Goal: Task Accomplishment & Management: Manage account settings

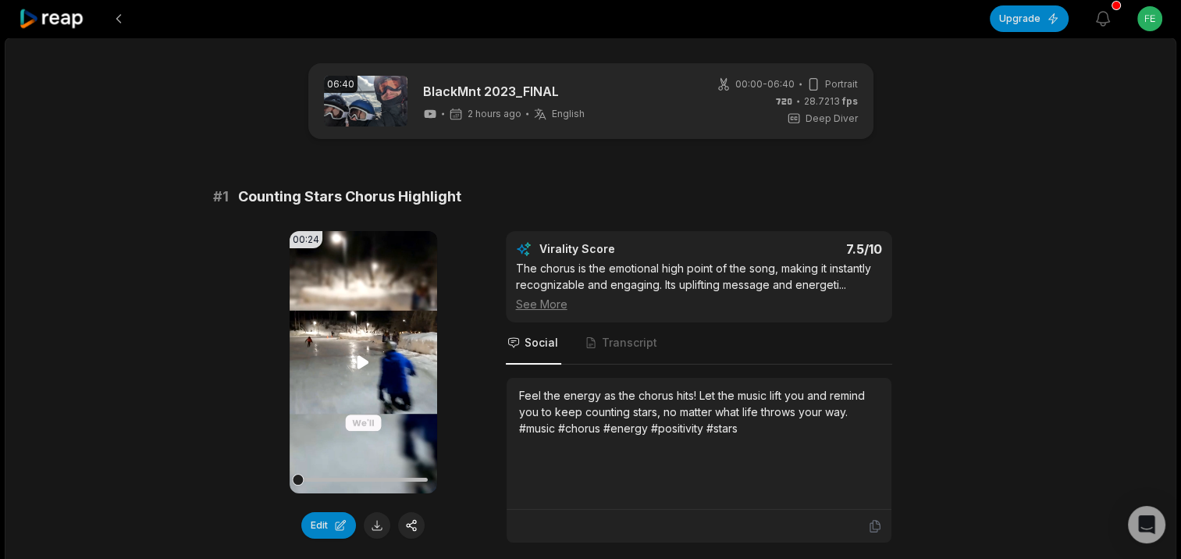
click at [361, 361] on icon at bounding box center [363, 361] width 12 height 13
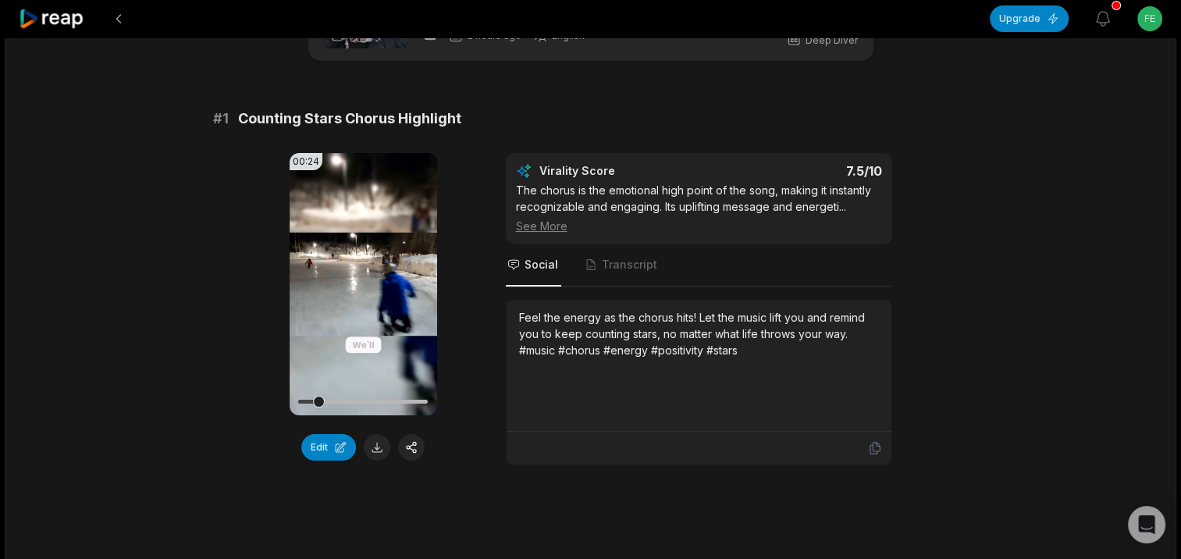
scroll to position [78, 0]
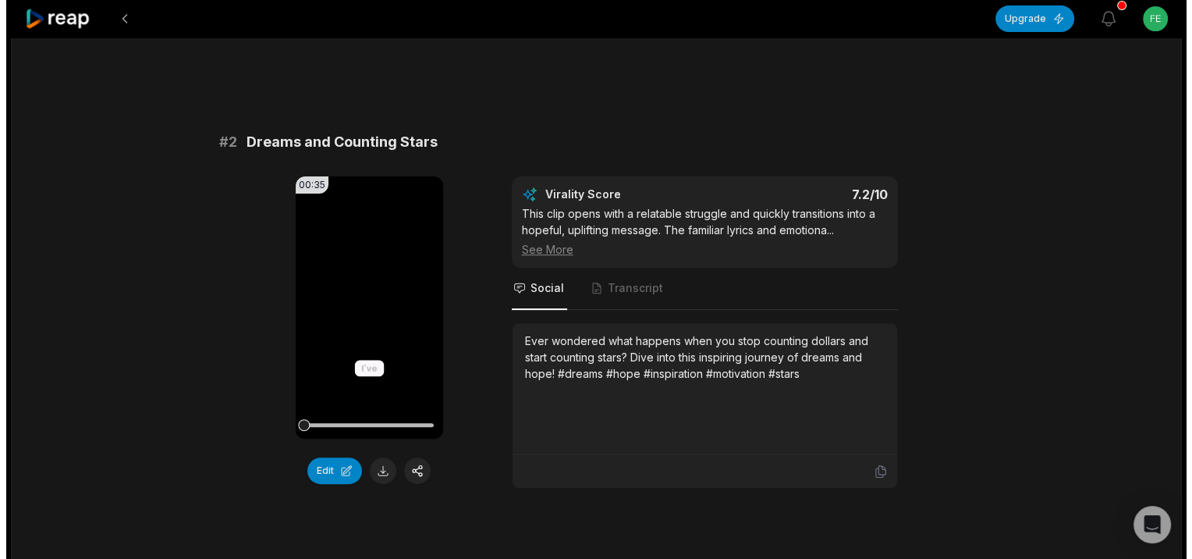
scroll to position [546, 0]
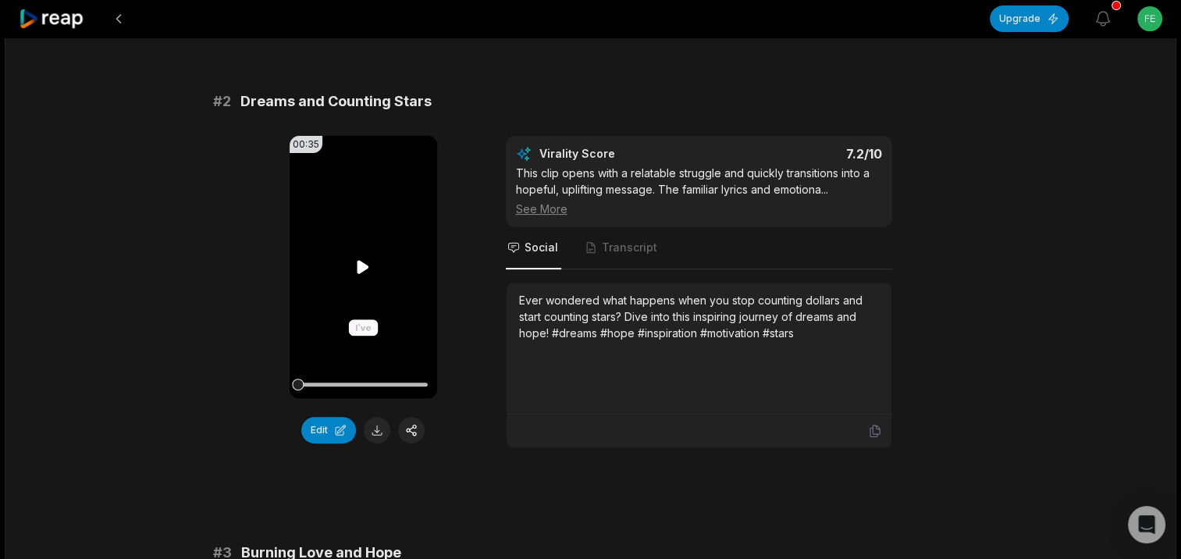
click at [362, 267] on icon at bounding box center [363, 266] width 12 height 13
click at [403, 423] on button at bounding box center [411, 430] width 27 height 27
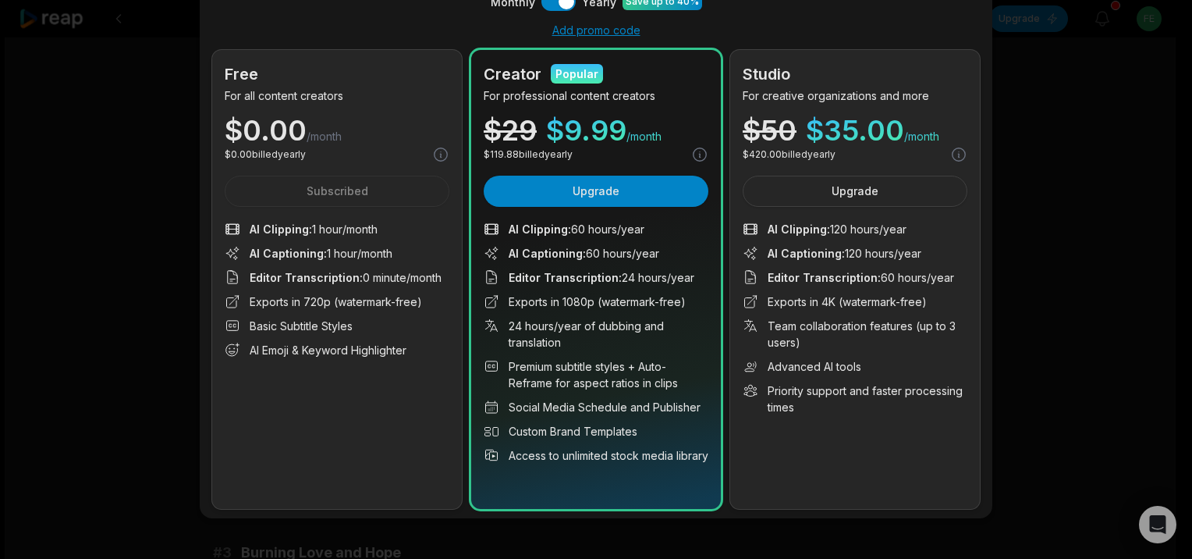
scroll to position [99, 0]
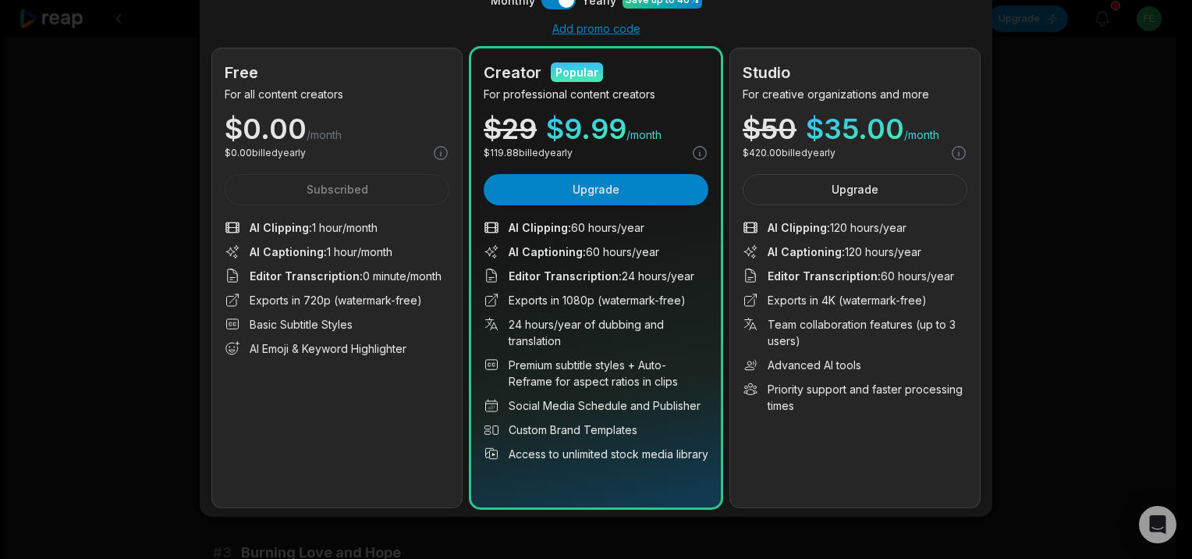
click at [328, 283] on span "Editor Transcription : 0 minute/month" at bounding box center [346, 276] width 192 height 16
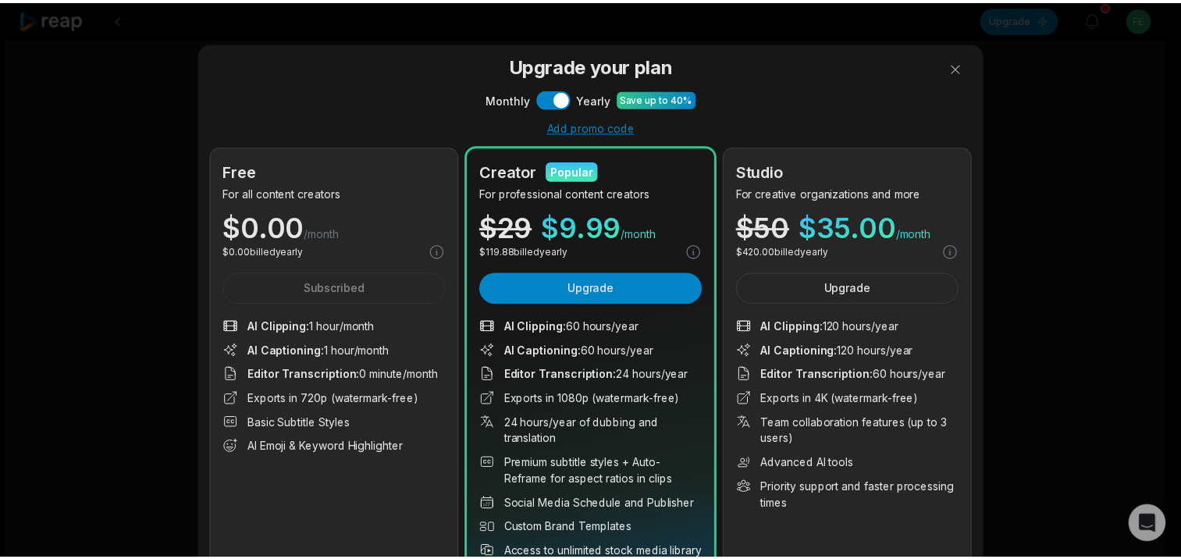
scroll to position [0, 0]
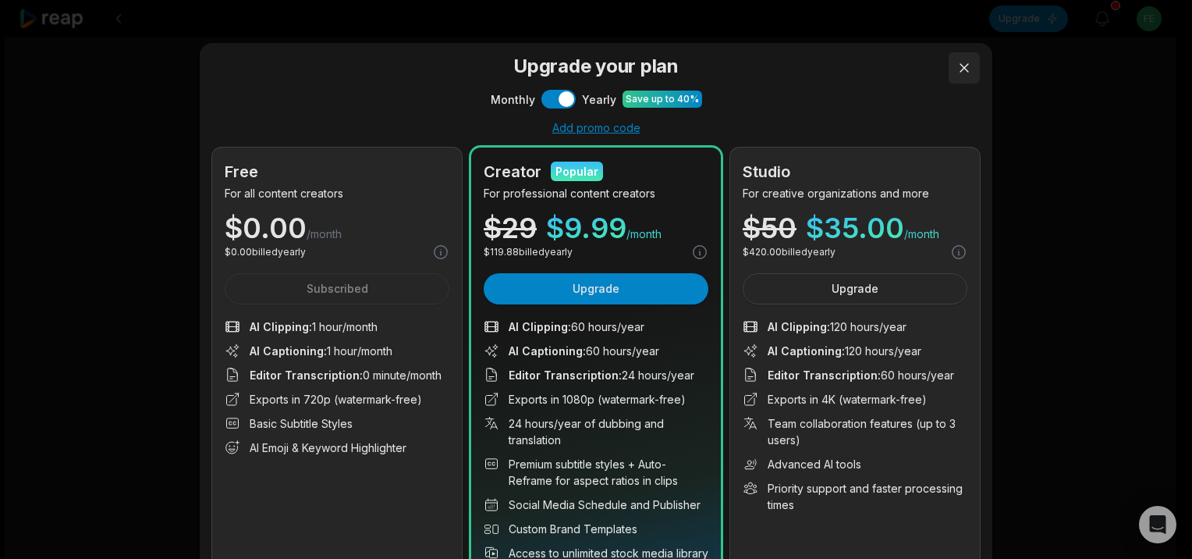
click at [971, 62] on button at bounding box center [964, 67] width 31 height 31
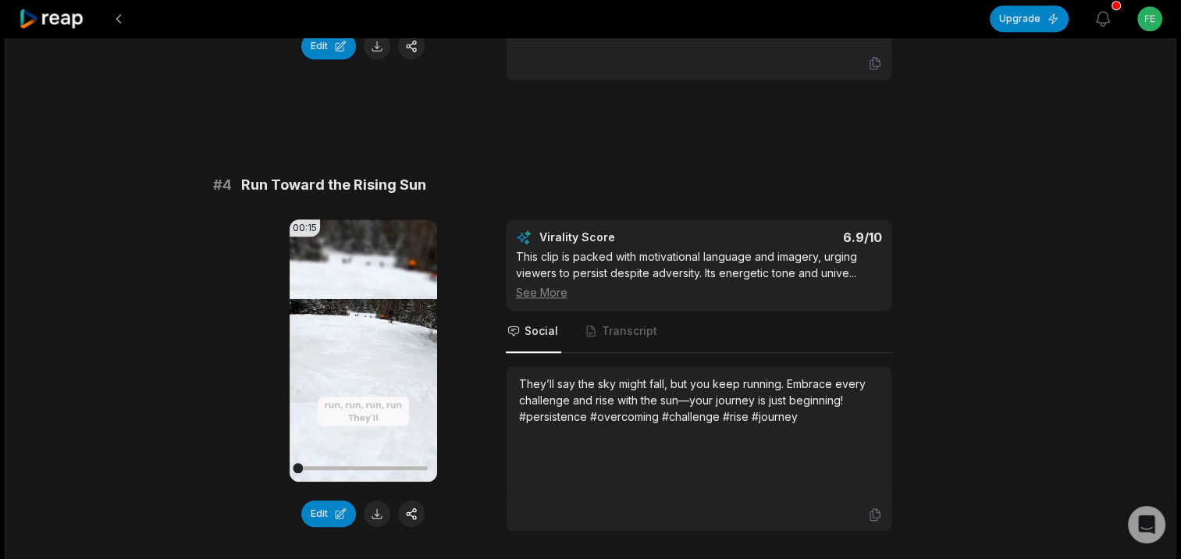
scroll to position [1483, 0]
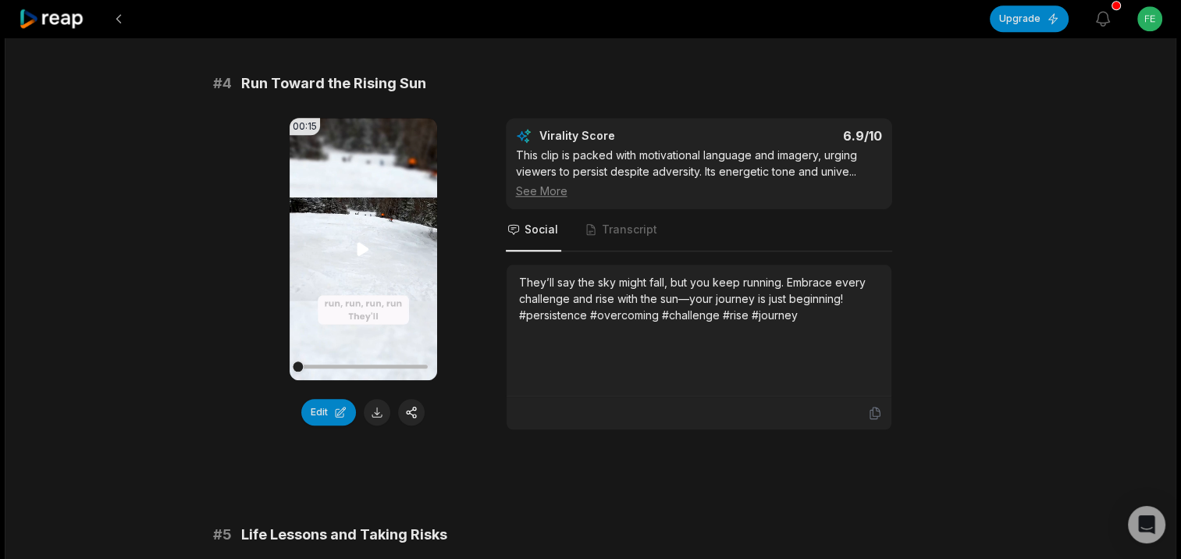
click at [356, 243] on icon at bounding box center [363, 249] width 19 height 19
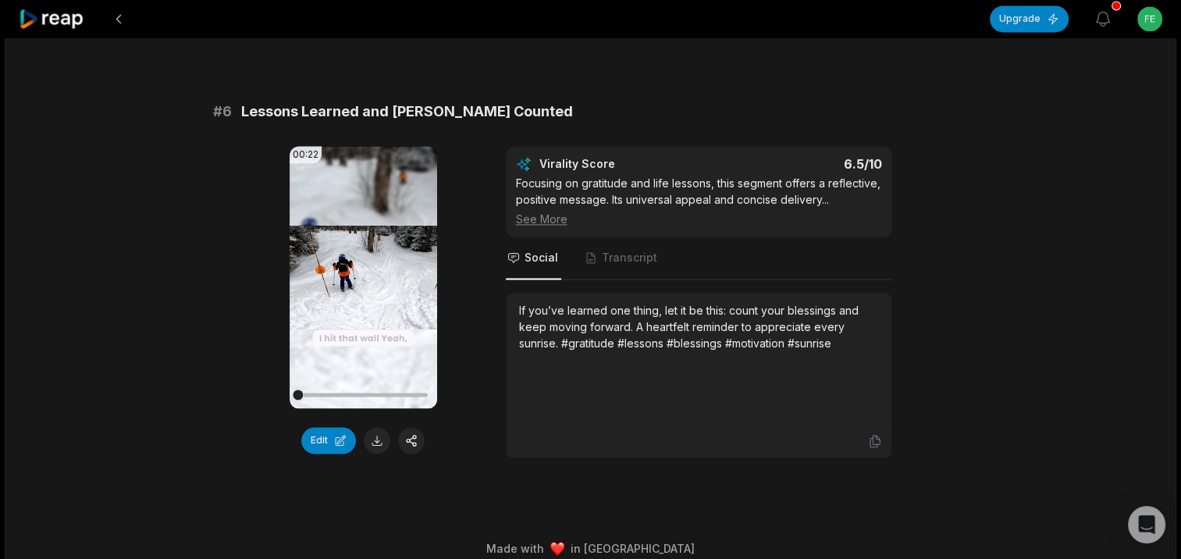
scroll to position [2383, 0]
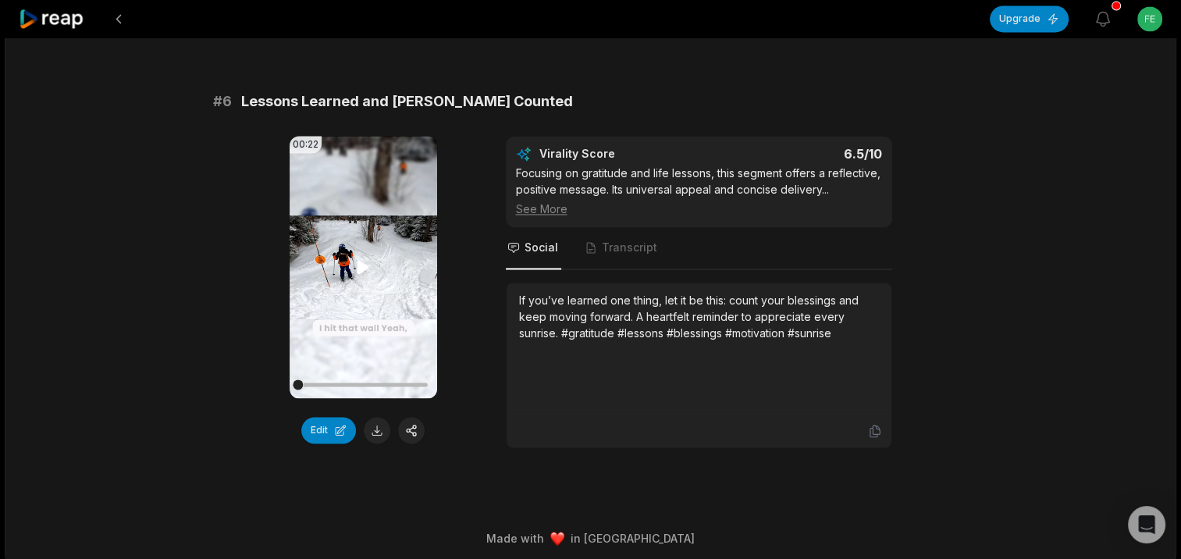
click at [357, 265] on icon at bounding box center [363, 266] width 12 height 13
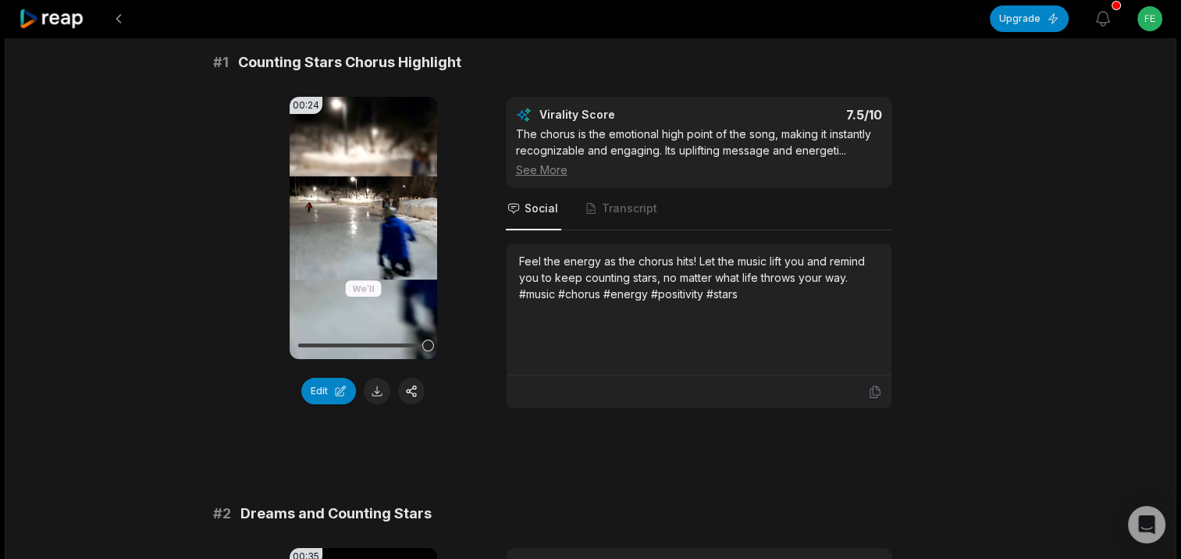
scroll to position [0, 0]
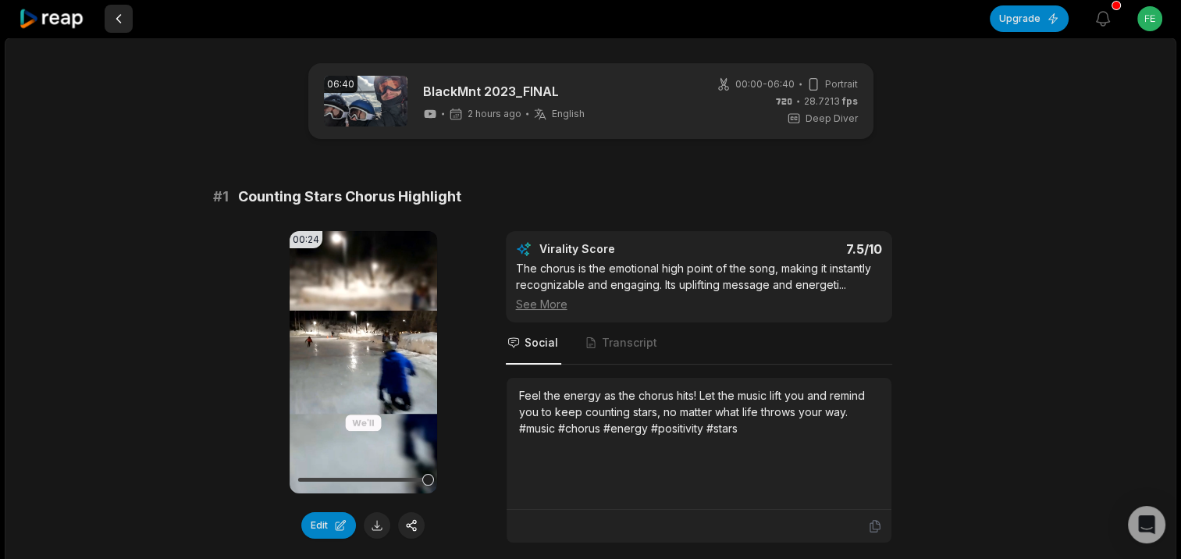
click at [119, 21] on button at bounding box center [119, 19] width 28 height 28
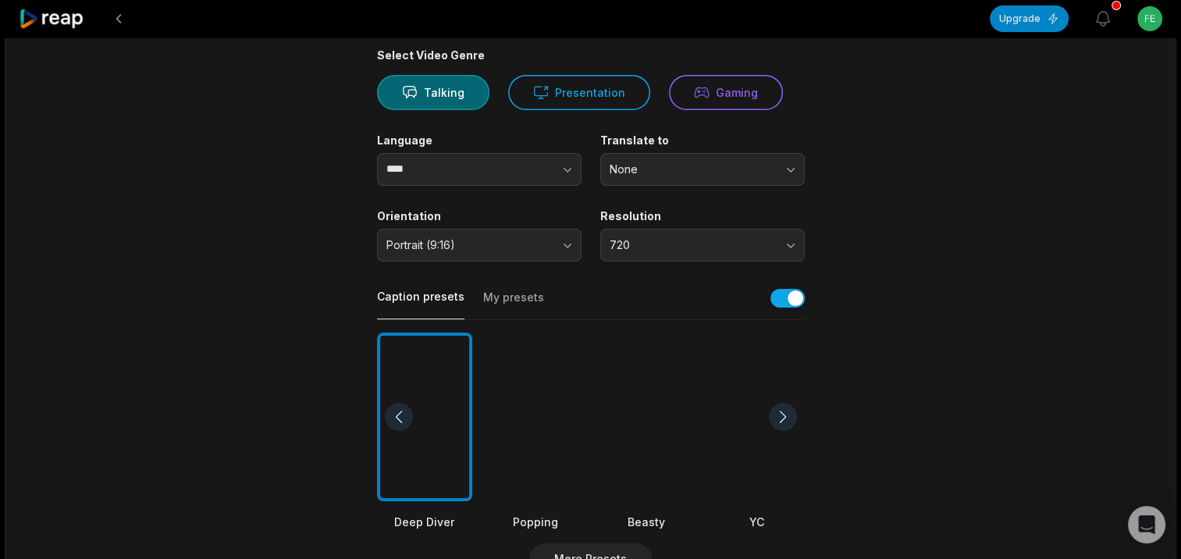
scroll to position [156, 0]
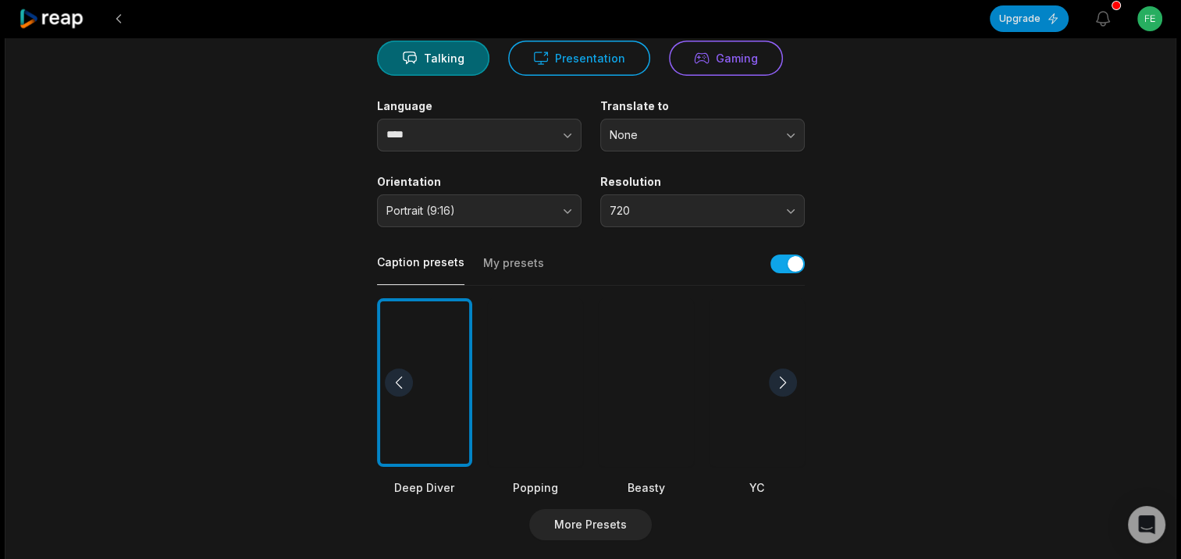
click at [510, 259] on button "My presets" at bounding box center [513, 270] width 61 height 30
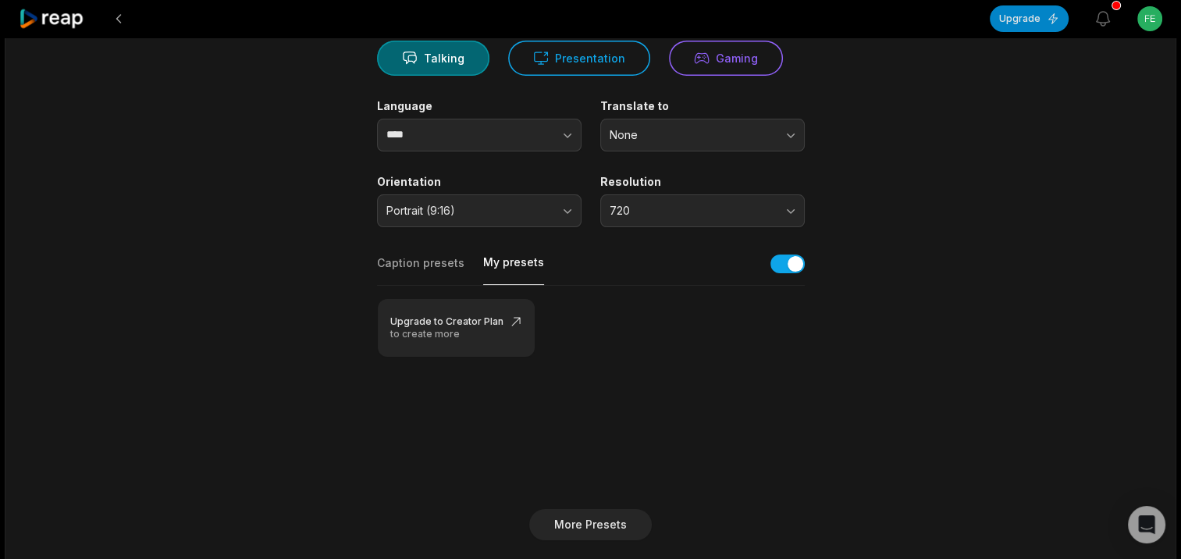
click at [405, 264] on button "Caption presets" at bounding box center [420, 270] width 87 height 30
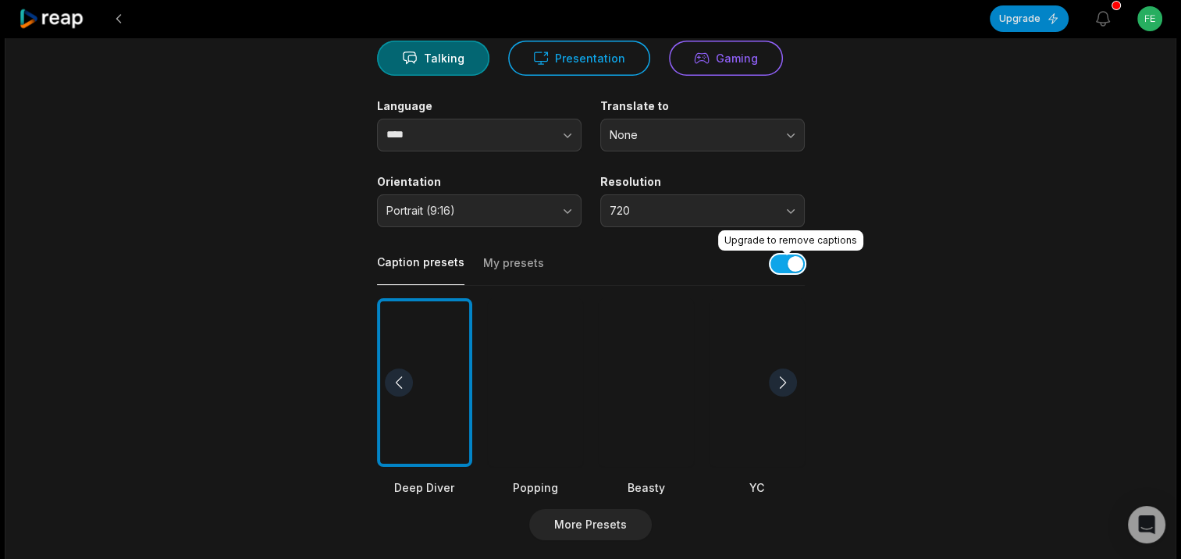
click at [774, 263] on button "button" at bounding box center [787, 263] width 34 height 19
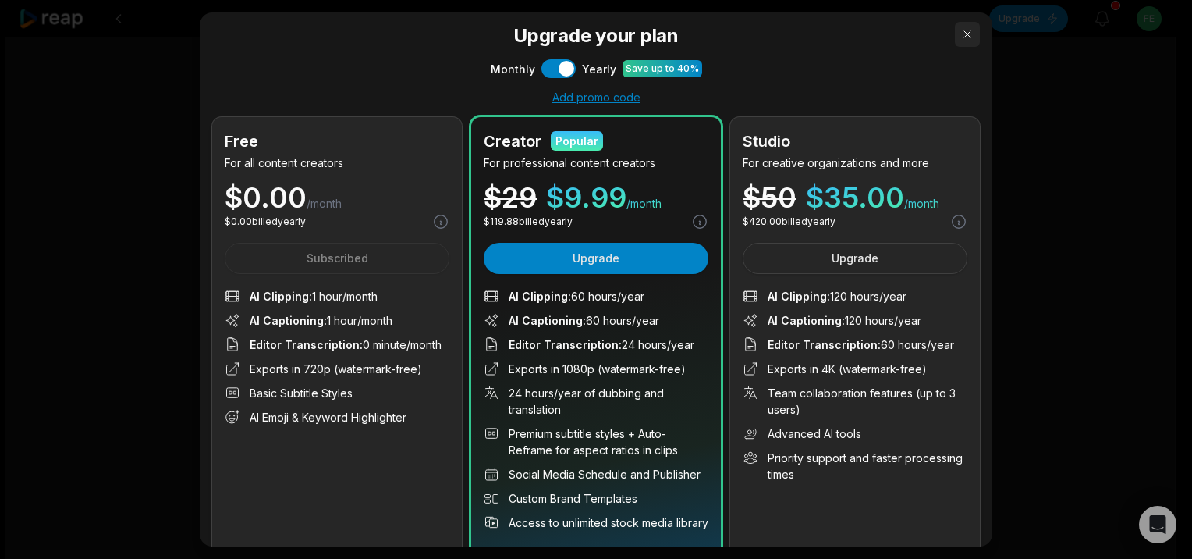
click at [957, 38] on button "button" at bounding box center [967, 34] width 25 height 25
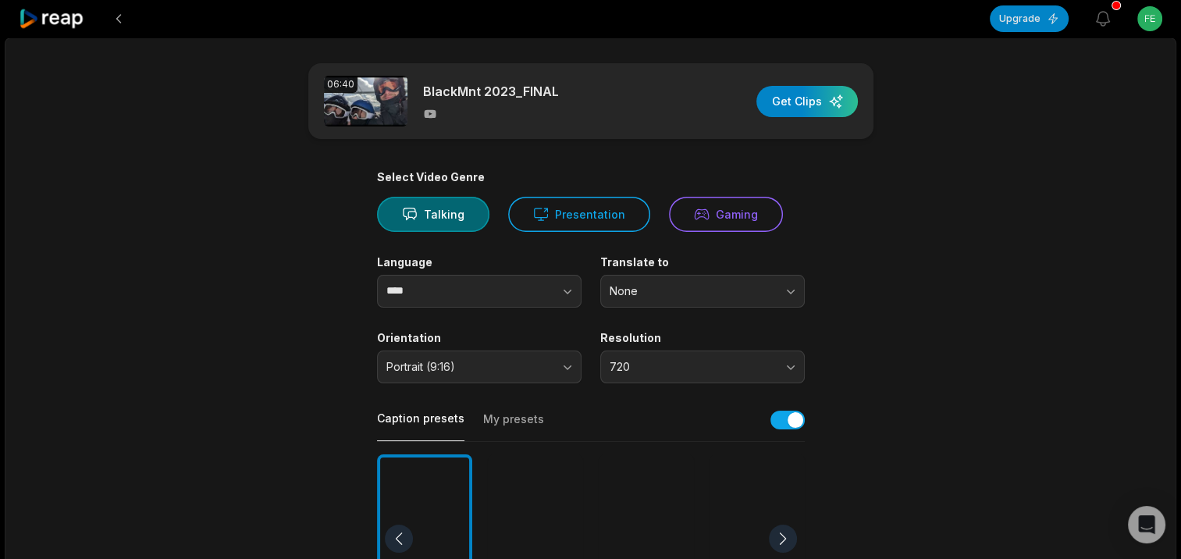
scroll to position [0, 0]
click at [789, 97] on div "button" at bounding box center [806, 101] width 101 height 31
click at [114, 17] on button at bounding box center [119, 19] width 28 height 28
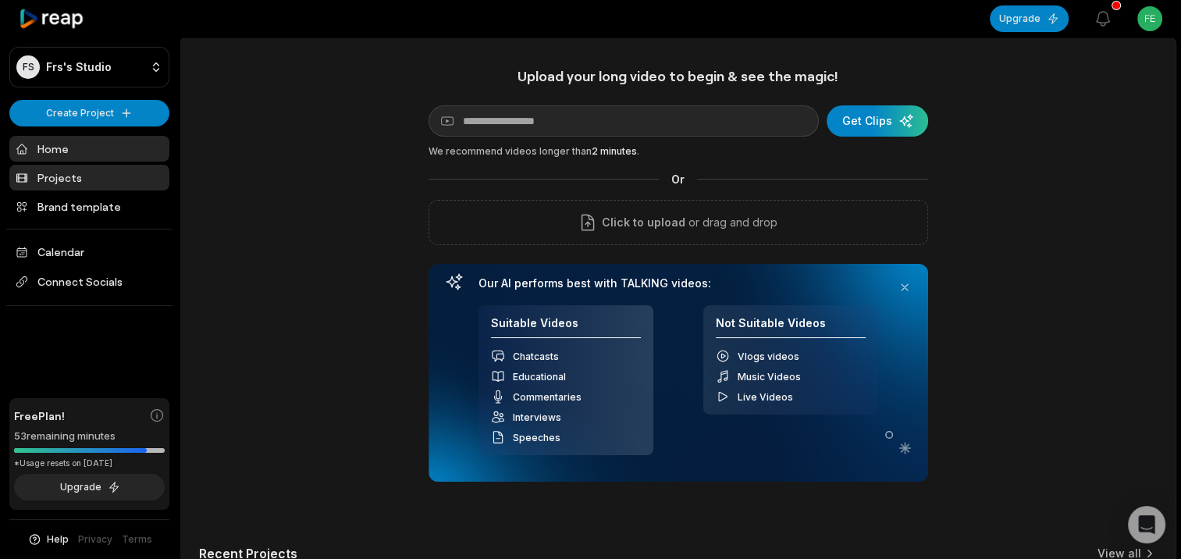
click at [74, 172] on link "Projects" at bounding box center [89, 178] width 160 height 26
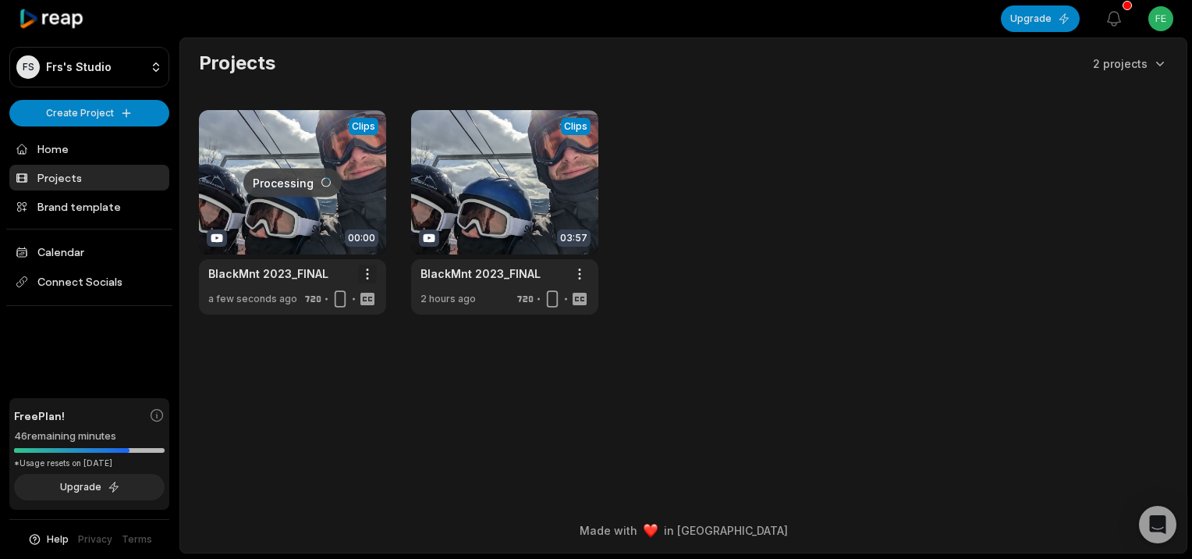
click at [370, 275] on html "FS Frs's Studio Create Project Home Projects Brand template Calendar Connect So…" at bounding box center [596, 279] width 1192 height 559
click at [328, 328] on span "Delete" at bounding box center [321, 329] width 34 height 16
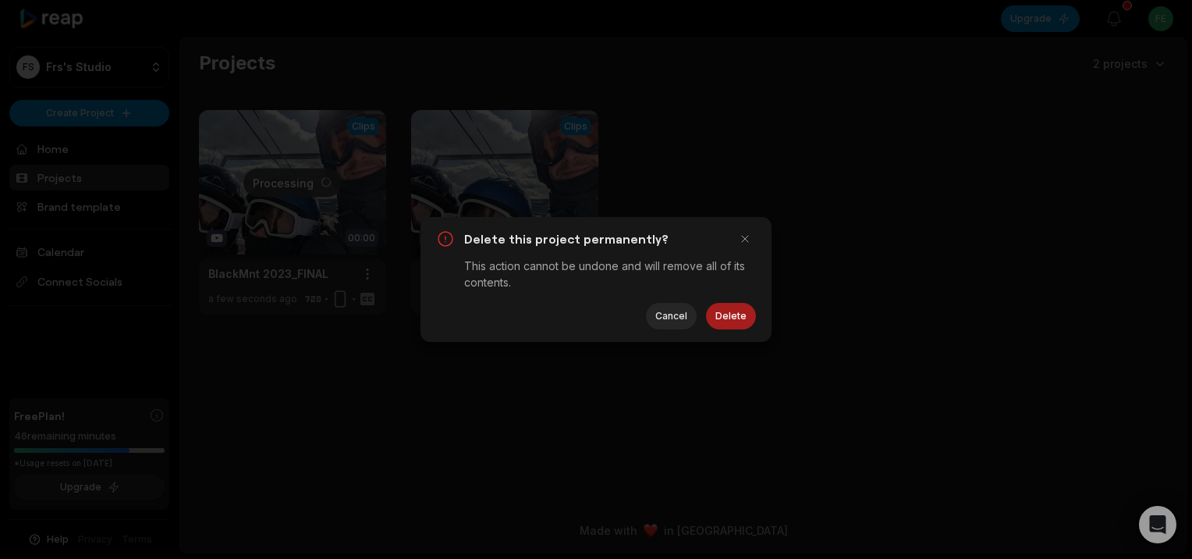
click at [721, 312] on button "Delete" at bounding box center [731, 316] width 50 height 27
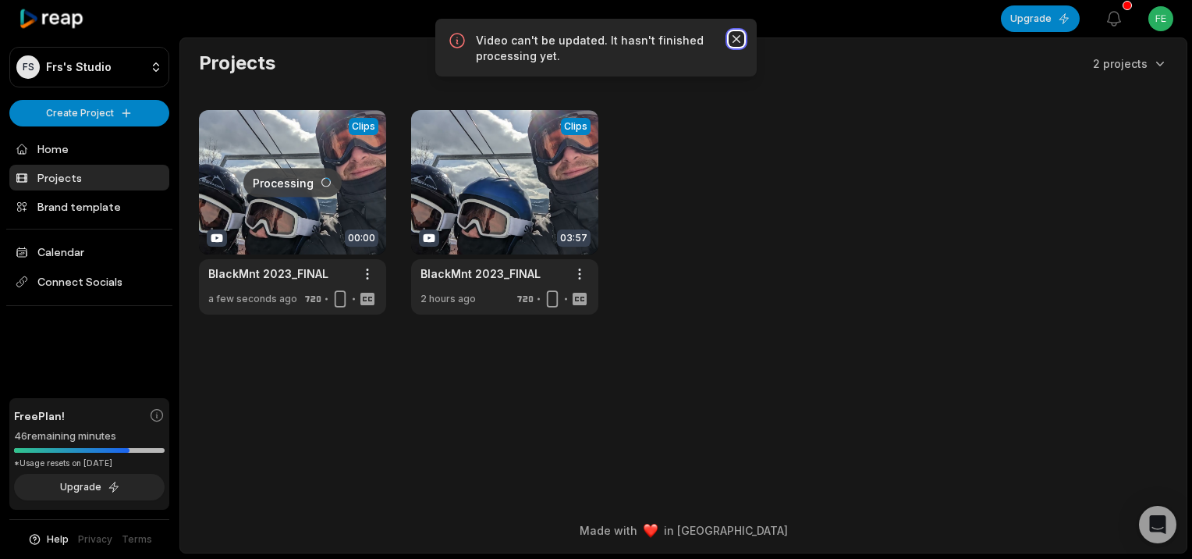
click at [740, 38] on icon "button" at bounding box center [737, 39] width 16 height 16
